Goal: Transaction & Acquisition: Purchase product/service

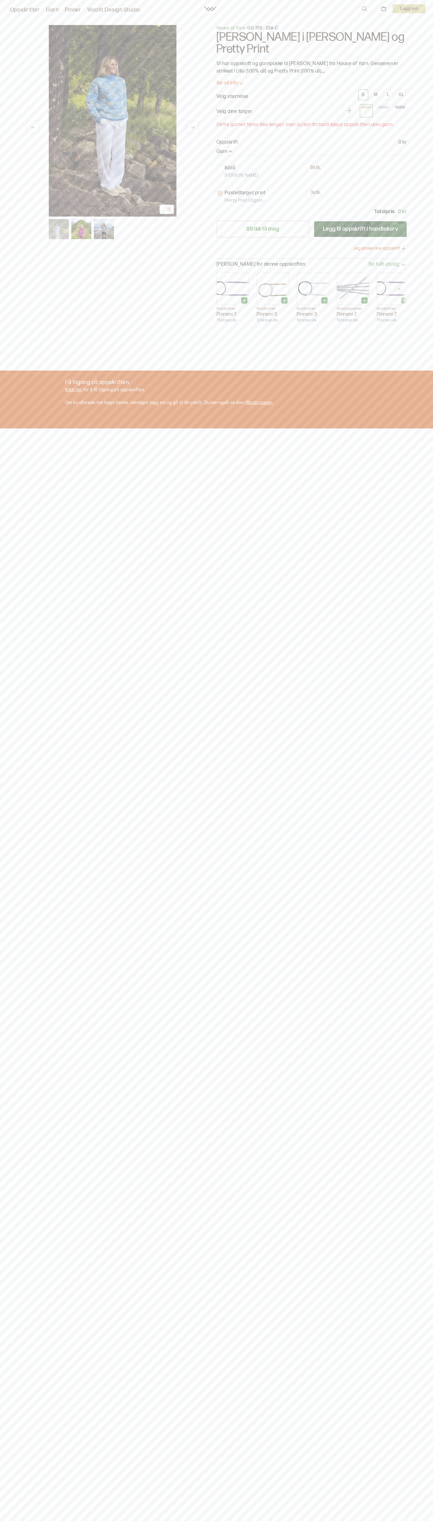
click at [389, 92] on div "L" at bounding box center [388, 95] width 2 height 6
click at [312, 60] on p "Vi har oppskrift og garnpakke til [PERSON_NAME] fra House of Yarn. Genseren er …" at bounding box center [312, 67] width 190 height 15
click at [227, 139] on p "Oppskrift" at bounding box center [227, 143] width 21 height 8
click at [312, 165] on p "11 stk." at bounding box center [316, 168] width 12 height 7
click at [116, 10] on link "Woolit Design Studio" at bounding box center [113, 10] width 53 height 9
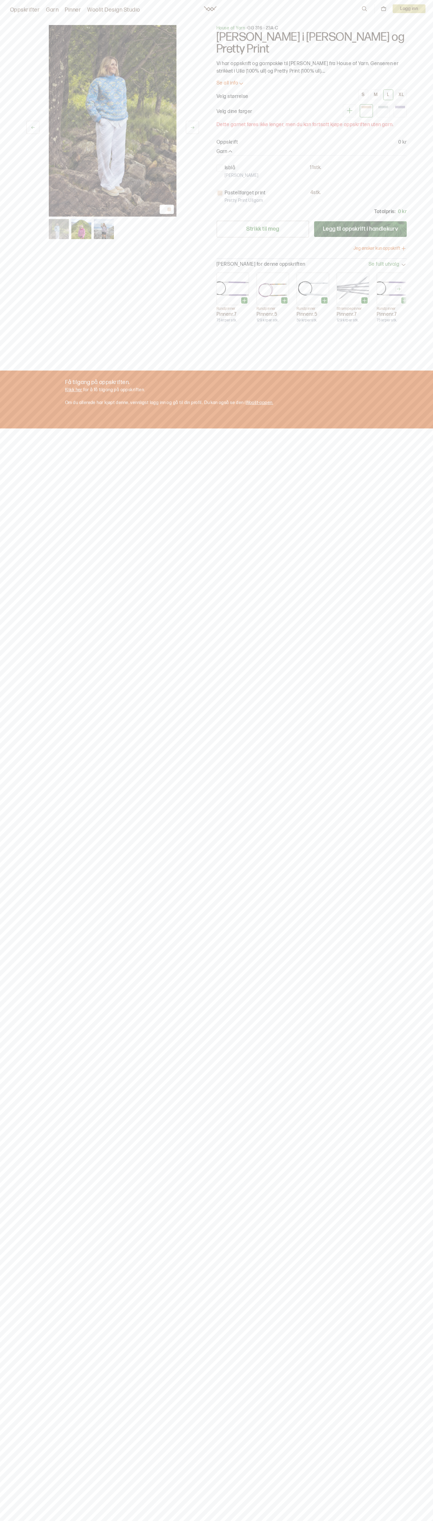
click at [416, 229] on div "1 av 3 1 av 3 House of Yarn - GG 316 - 23A-C [PERSON_NAME] i [PERSON_NAME] og P…" at bounding box center [216, 177] width 401 height 328
click at [16, 938] on div "1 av 3 1 av 3 House of Yarn - GG 316 - 23A-C [PERSON_NAME] i [PERSON_NAME] og P…" at bounding box center [216, 773] width 433 height 1521
click at [312, 60] on p "Vi har oppskrift og garnpakke til [PERSON_NAME] fra House of Yarn. Genseren er …" at bounding box center [312, 67] width 190 height 15
click at [227, 139] on p "Oppskrift" at bounding box center [227, 143] width 21 height 8
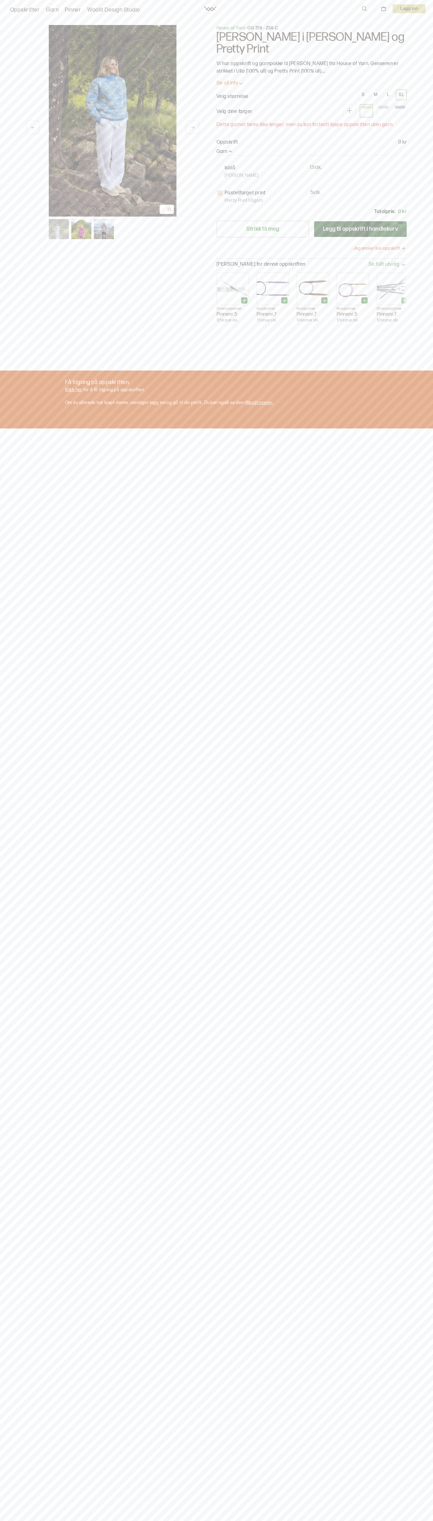
click at [312, 165] on p "13 stk." at bounding box center [316, 168] width 13 height 7
